Goal: Information Seeking & Learning: Learn about a topic

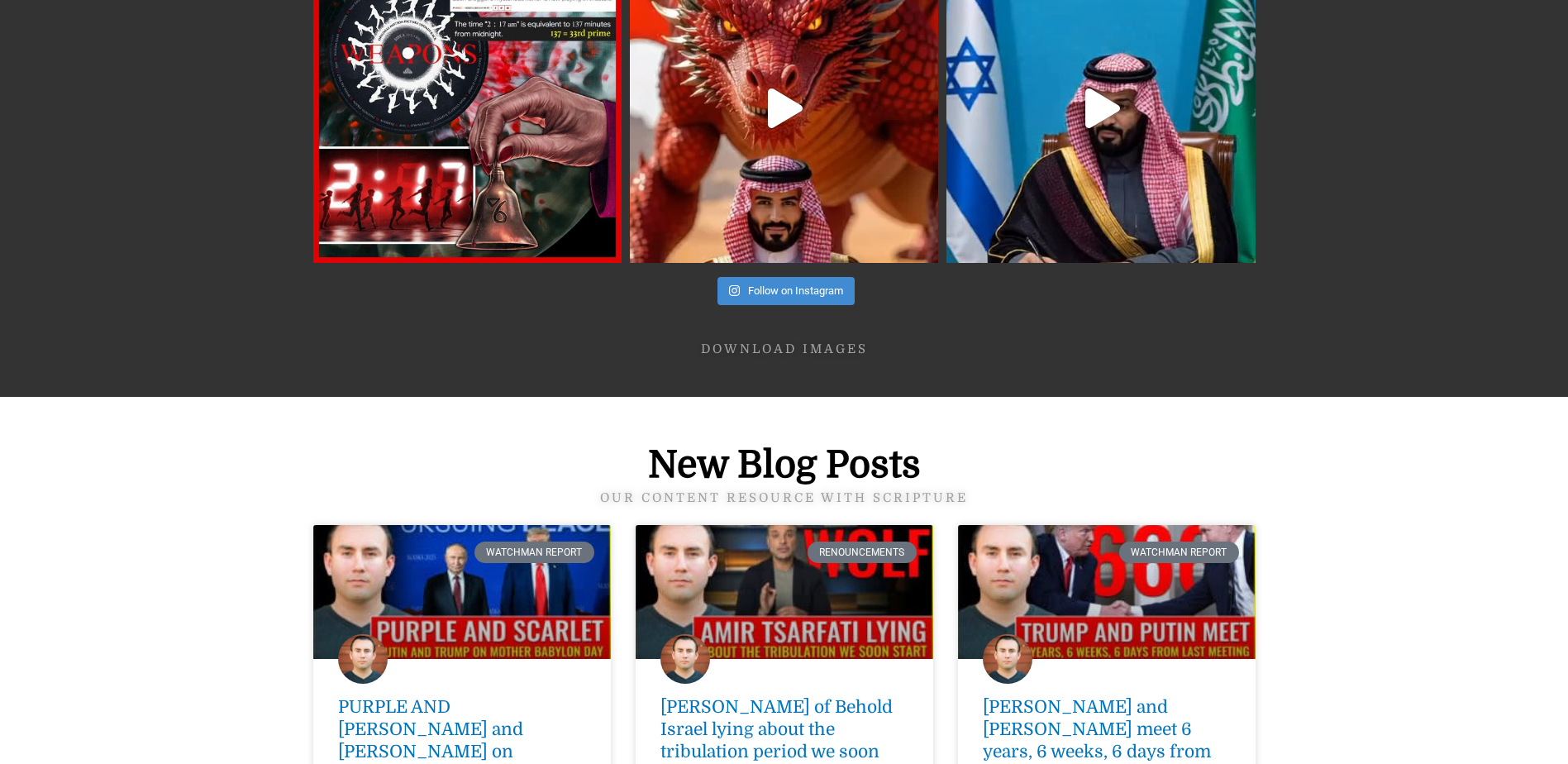
scroll to position [5786, 0]
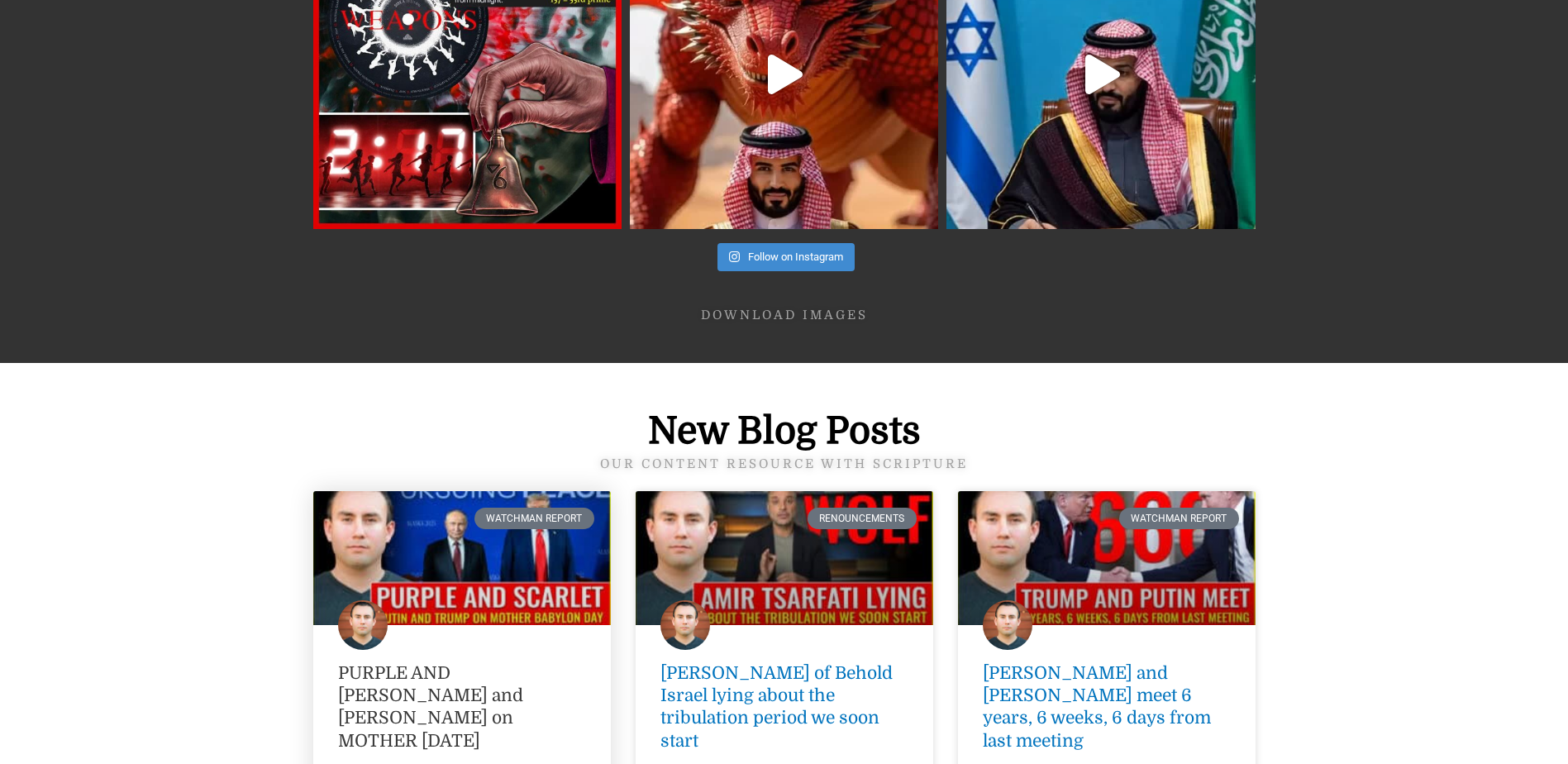
click at [445, 662] on link "PURPLE AND [PERSON_NAME] and [PERSON_NAME] on MOTHER [DATE]" at bounding box center [431, 706] width 186 height 88
click at [438, 662] on link "PURPLE AND [PERSON_NAME] and [PERSON_NAME] on MOTHER [DATE]" at bounding box center [431, 706] width 186 height 88
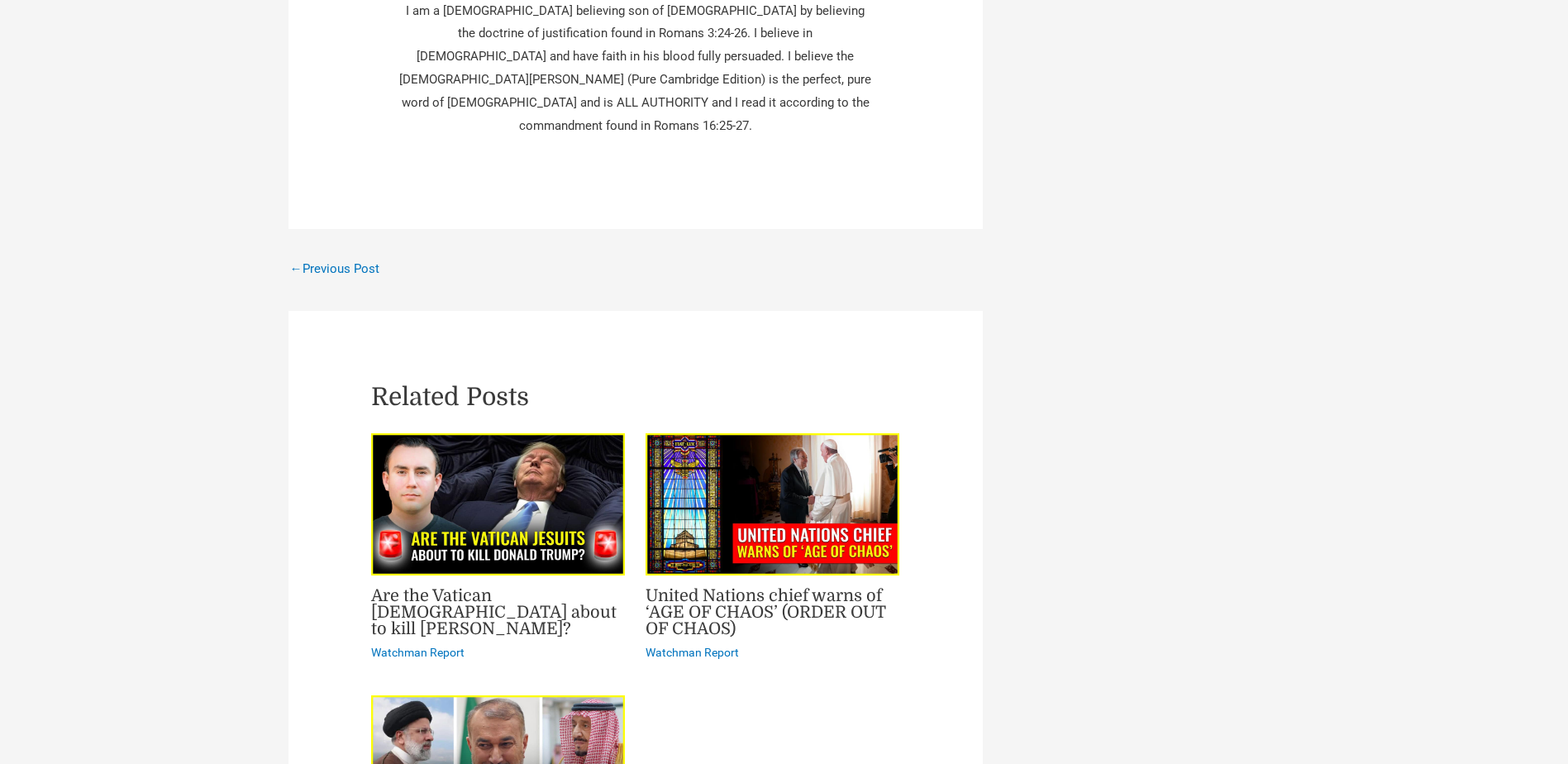
scroll to position [4793, 0]
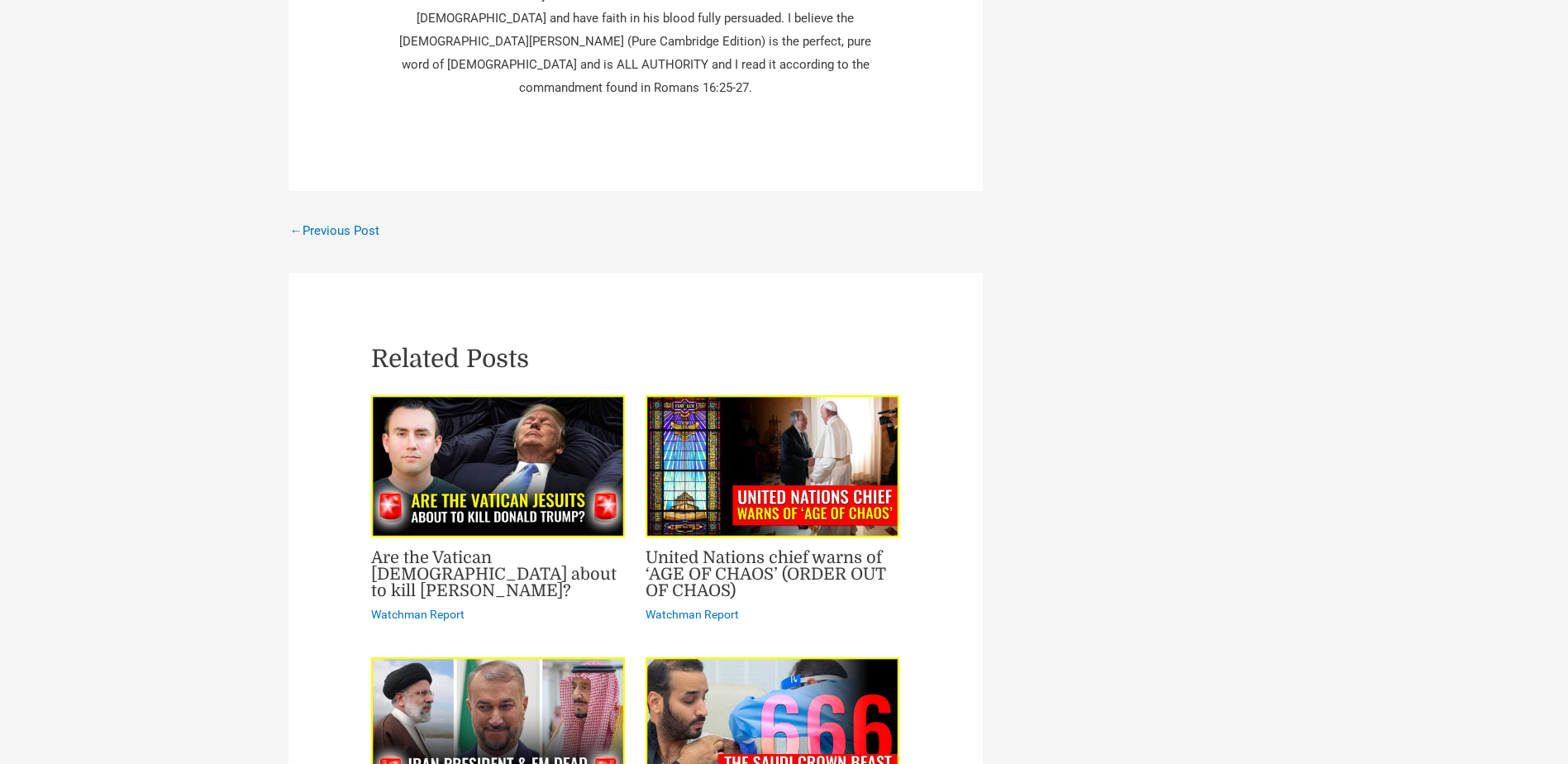
click at [461, 548] on link "Are the Vatican Jesuits about to kill Donald Trump?" at bounding box center [494, 573] width 245 height 52
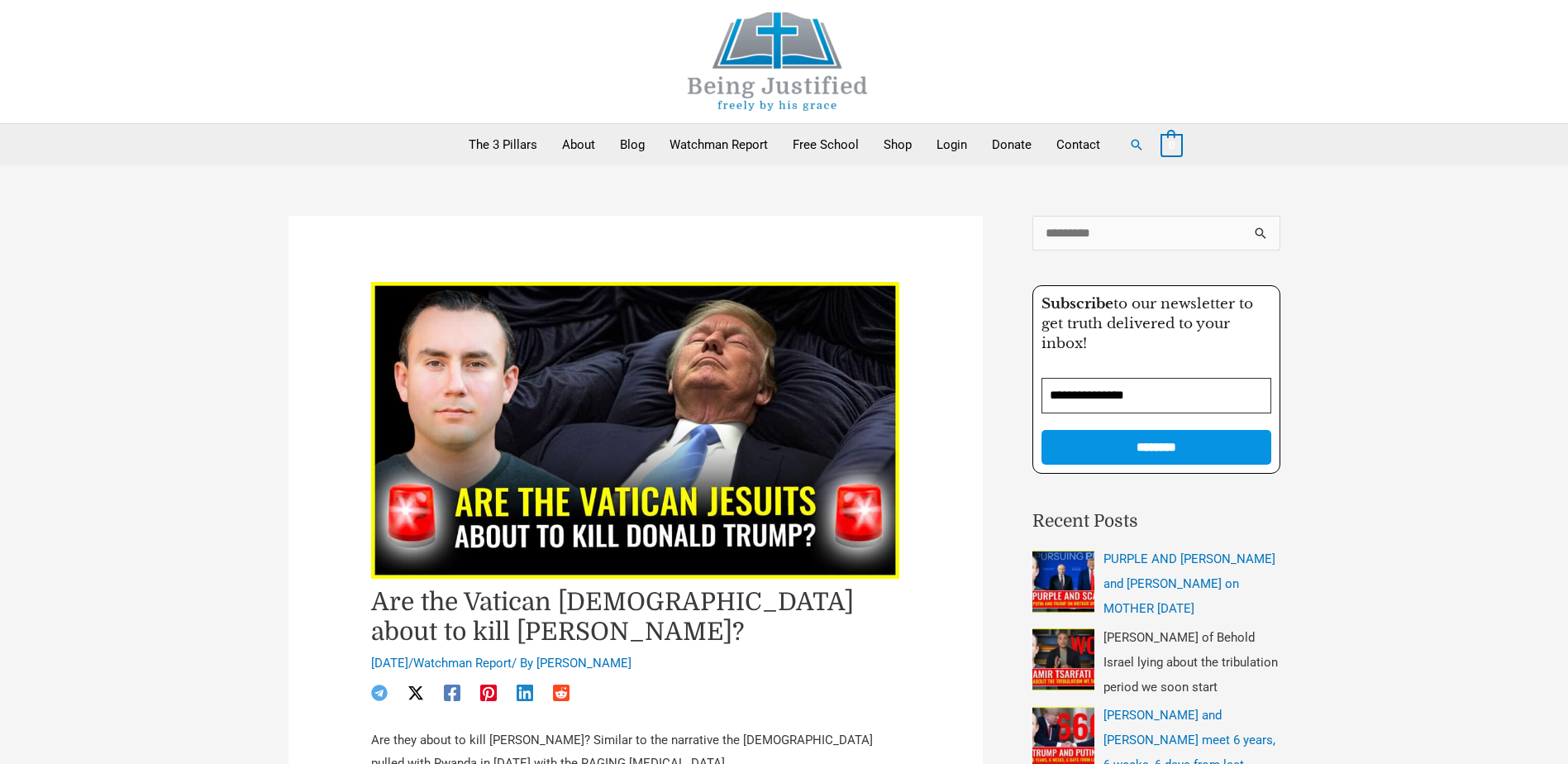
click at [1180, 660] on span "[PERSON_NAME] of Behold Israel lying about the tribulation period we soon start" at bounding box center [1191, 662] width 174 height 65
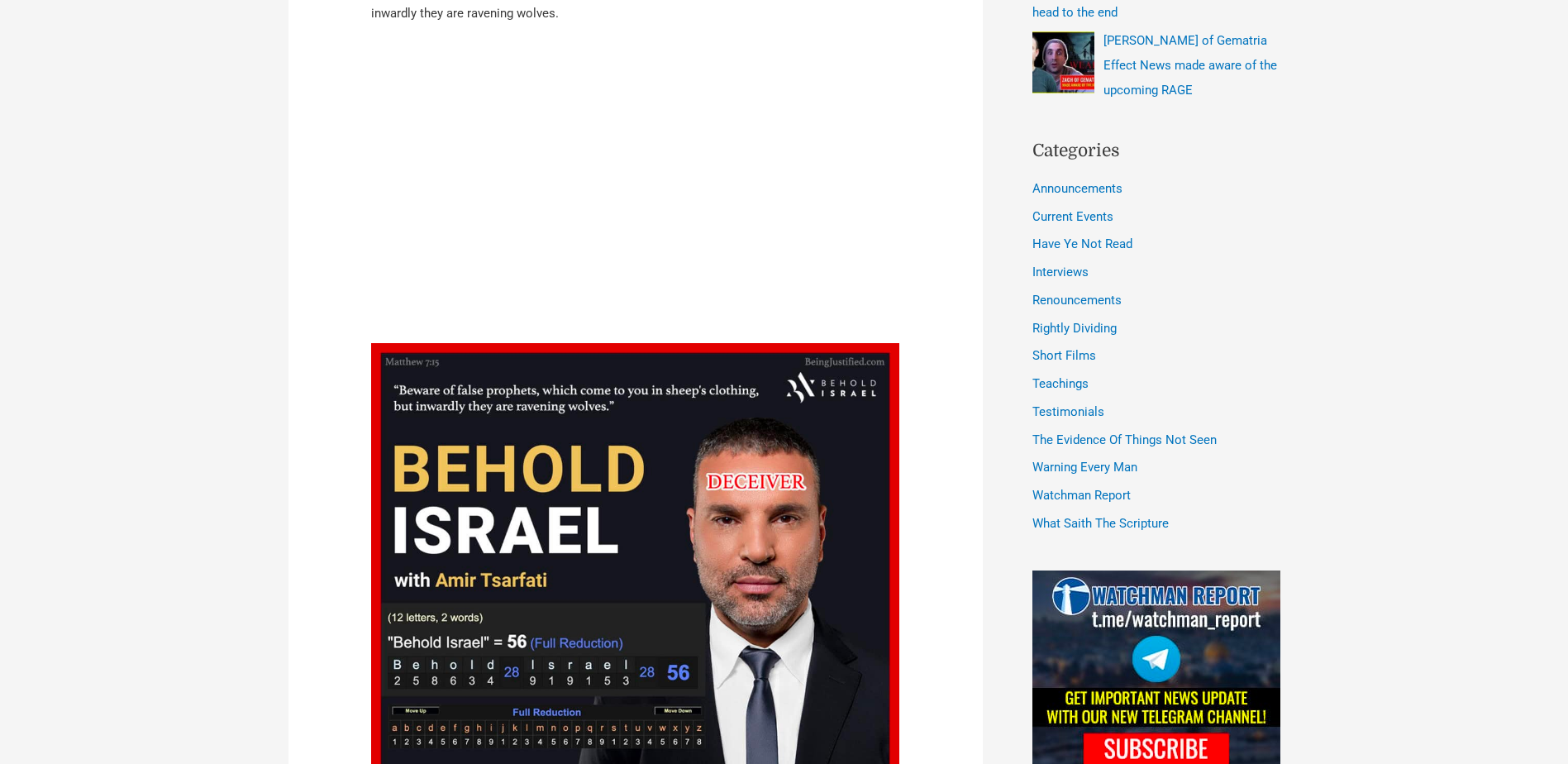
scroll to position [496, 0]
